Goal: Task Accomplishment & Management: Manage account settings

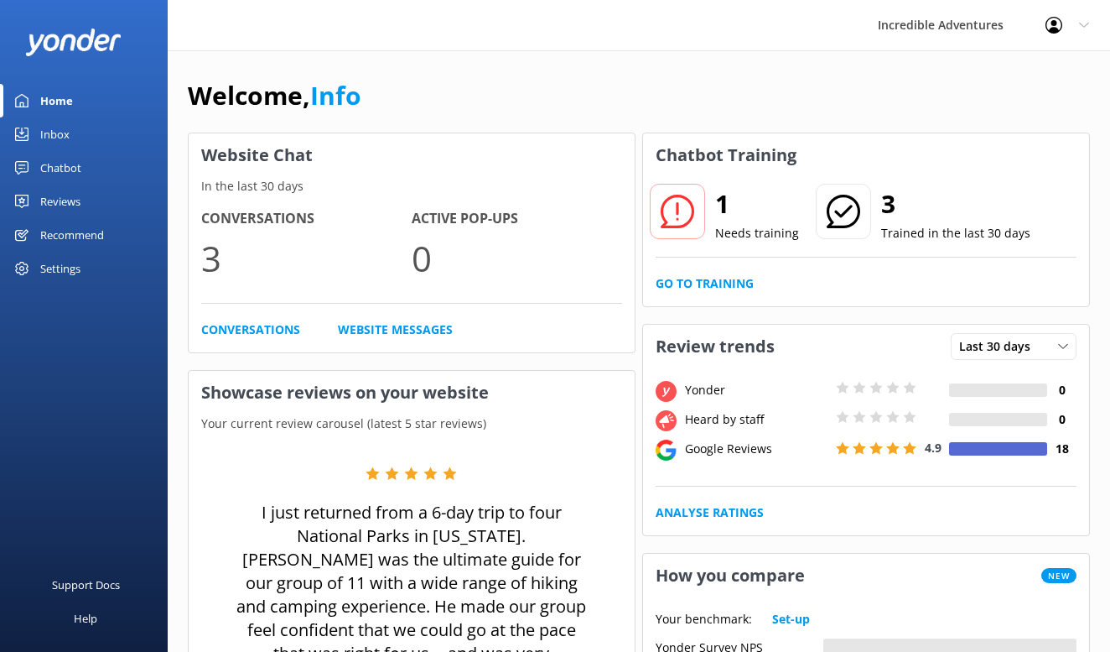
click at [60, 263] on div "Settings" at bounding box center [60, 269] width 40 height 34
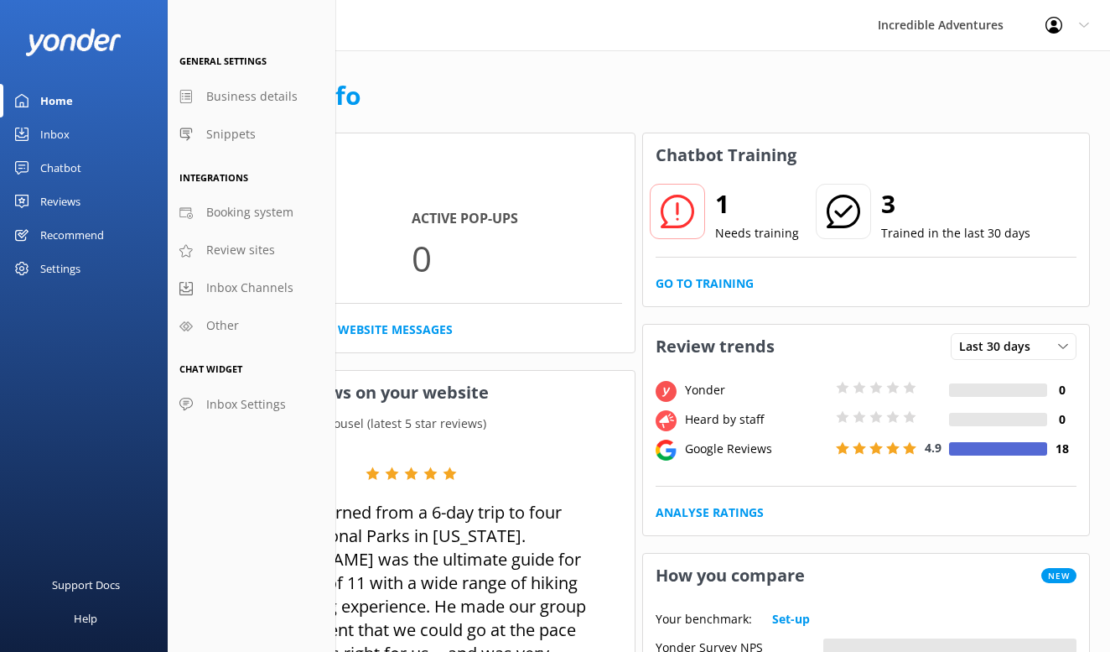
click at [1055, 30] on use at bounding box center [1054, 25] width 17 height 17
click at [1032, 68] on link "Profile Settings" at bounding box center [1027, 71] width 168 height 42
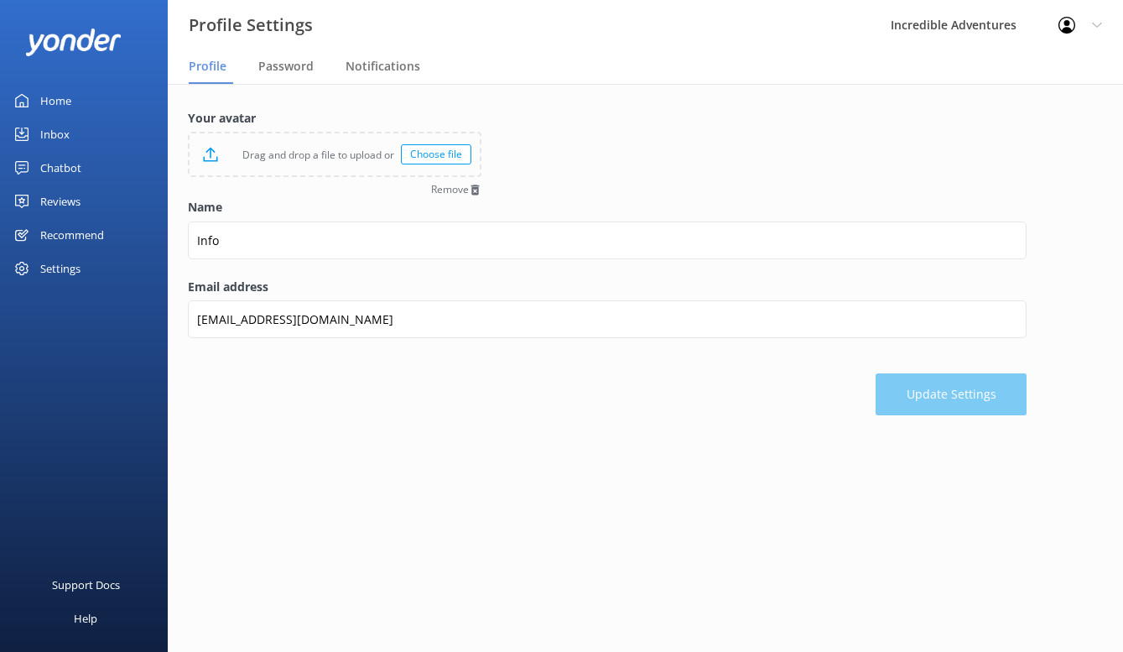
click at [75, 270] on div "Settings" at bounding box center [60, 269] width 40 height 34
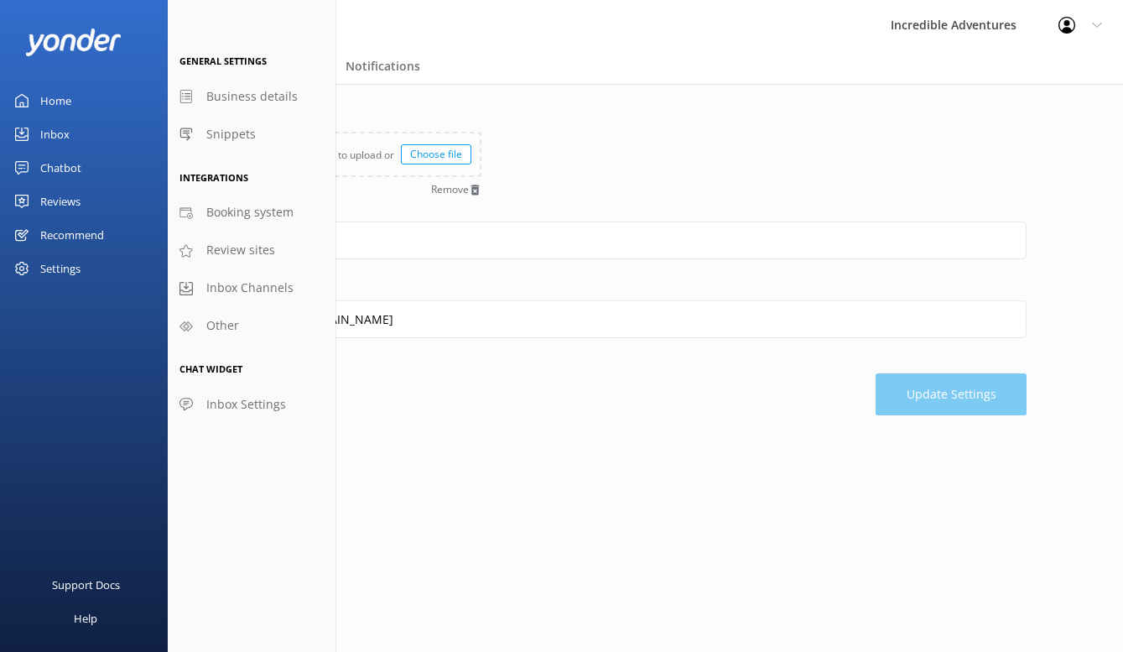
click at [59, 96] on div "Home" at bounding box center [55, 101] width 31 height 34
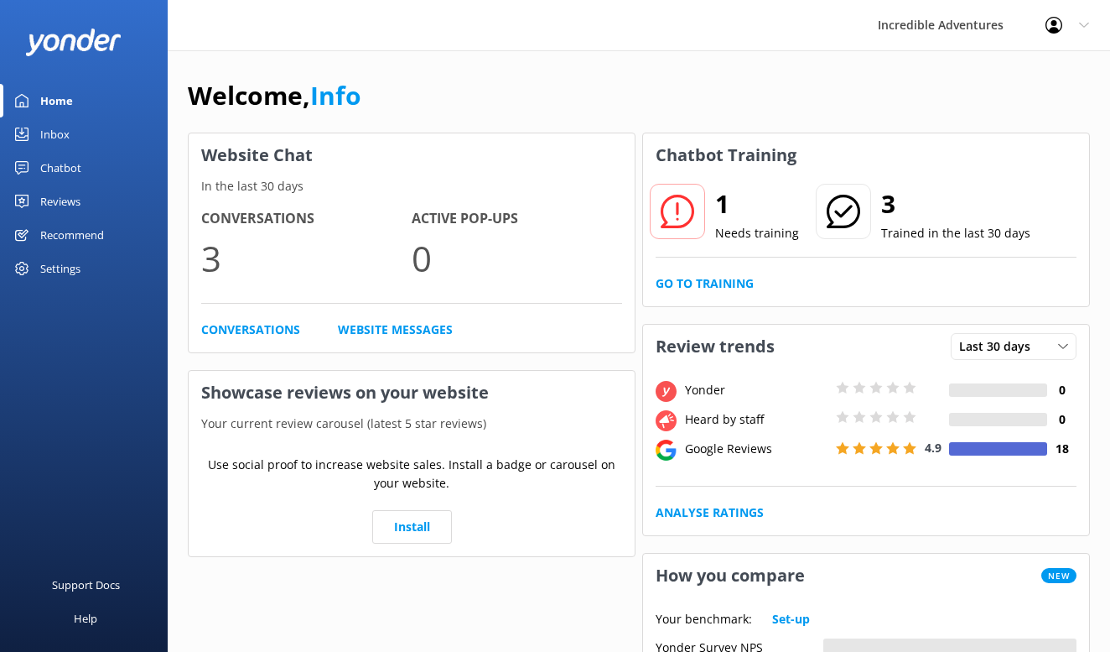
click at [1050, 31] on icon at bounding box center [1054, 25] width 17 height 17
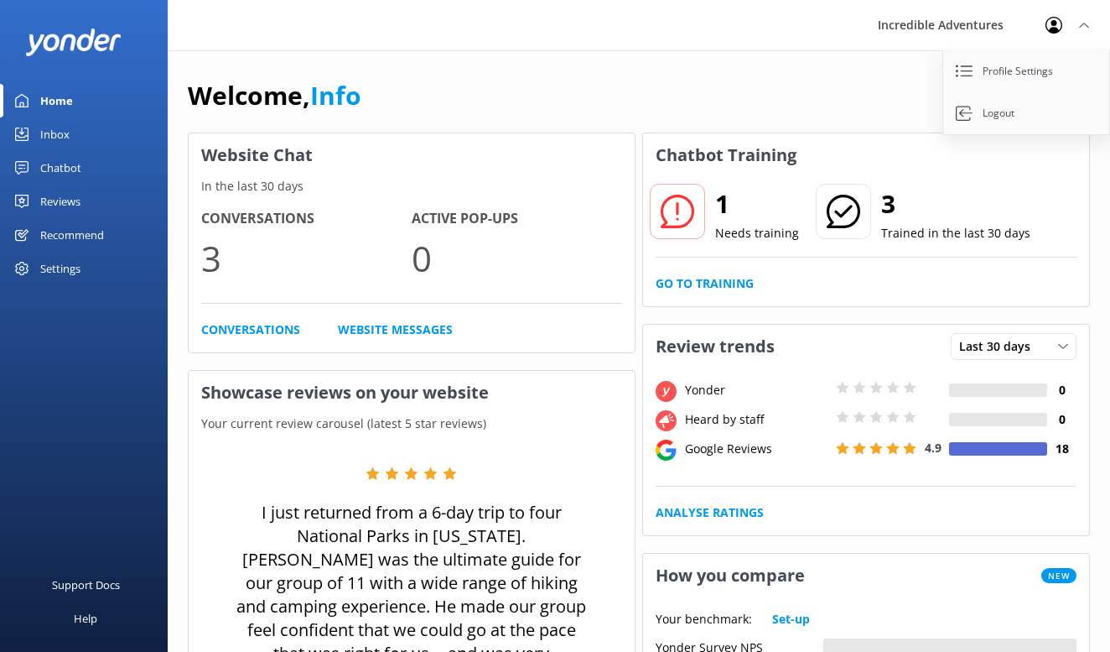
click at [1022, 109] on link "Logout" at bounding box center [1027, 113] width 168 height 42
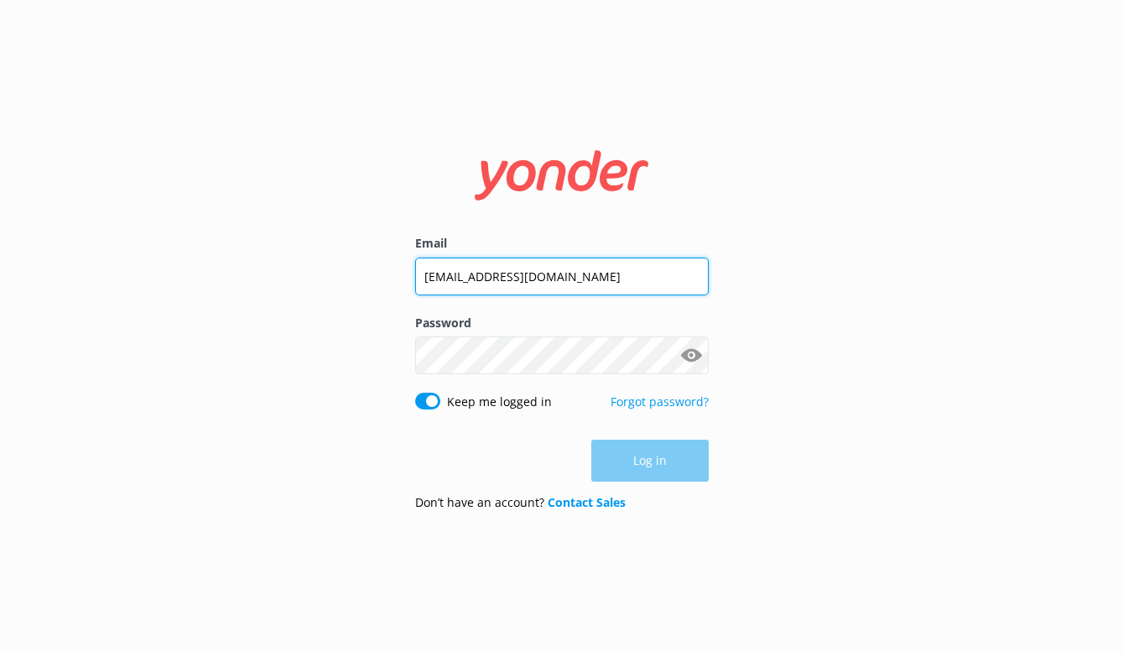
type input "[EMAIL_ADDRESS][DOMAIN_NAME]"
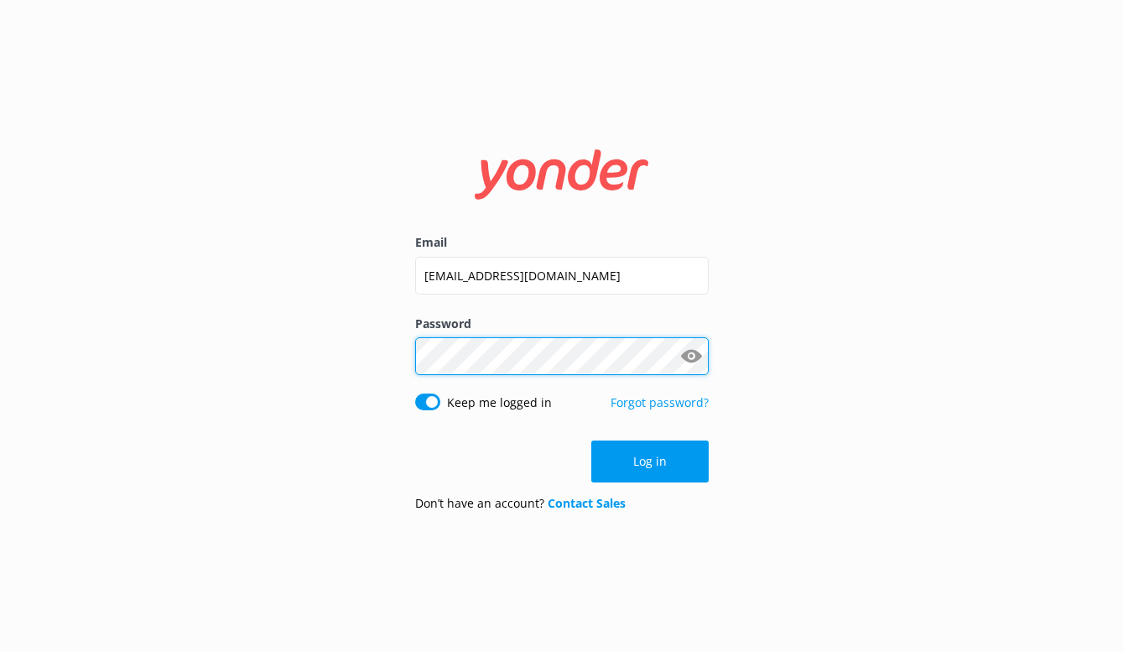
click at [649, 461] on button "Log in" at bounding box center [649, 461] width 117 height 42
